Goal: Check status: Check status

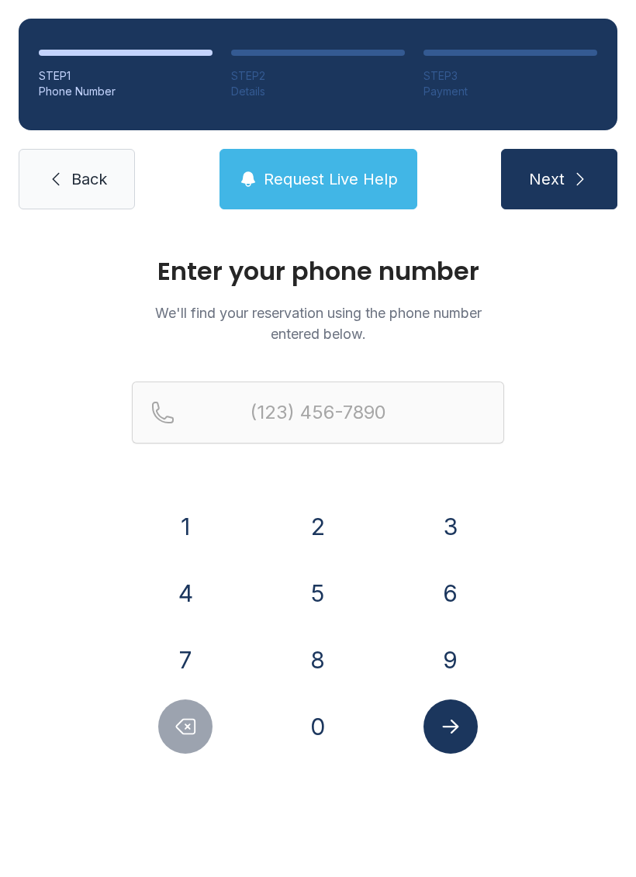
click at [188, 584] on button "4" at bounding box center [185, 593] width 54 height 54
click at [330, 720] on button "0" at bounding box center [318, 726] width 54 height 54
click at [325, 516] on button "2" at bounding box center [318, 526] width 54 height 54
click at [327, 595] on button "5" at bounding box center [318, 593] width 54 height 54
click at [315, 660] on button "8" at bounding box center [318, 660] width 54 height 54
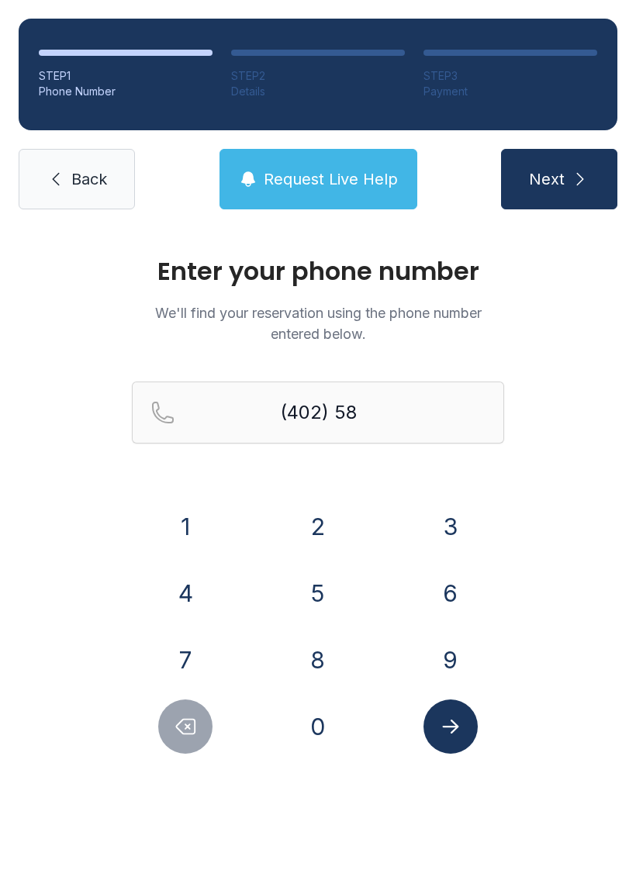
click at [326, 716] on button "0" at bounding box center [318, 726] width 54 height 54
click at [458, 519] on button "3" at bounding box center [450, 526] width 54 height 54
click at [457, 581] on button "6" at bounding box center [450, 593] width 54 height 54
click at [441, 529] on button "3" at bounding box center [450, 526] width 54 height 54
click at [334, 660] on button "8" at bounding box center [318, 660] width 54 height 54
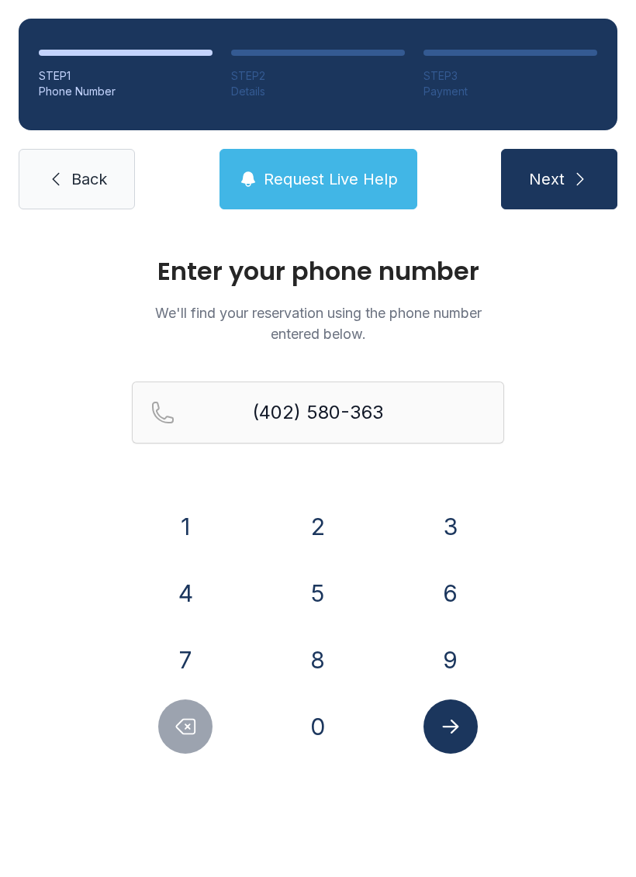
type input "[PHONE_NUMBER]"
click at [454, 723] on icon "Submit lookup form" at bounding box center [450, 726] width 16 height 14
